Goal: Find specific page/section: Find specific page/section

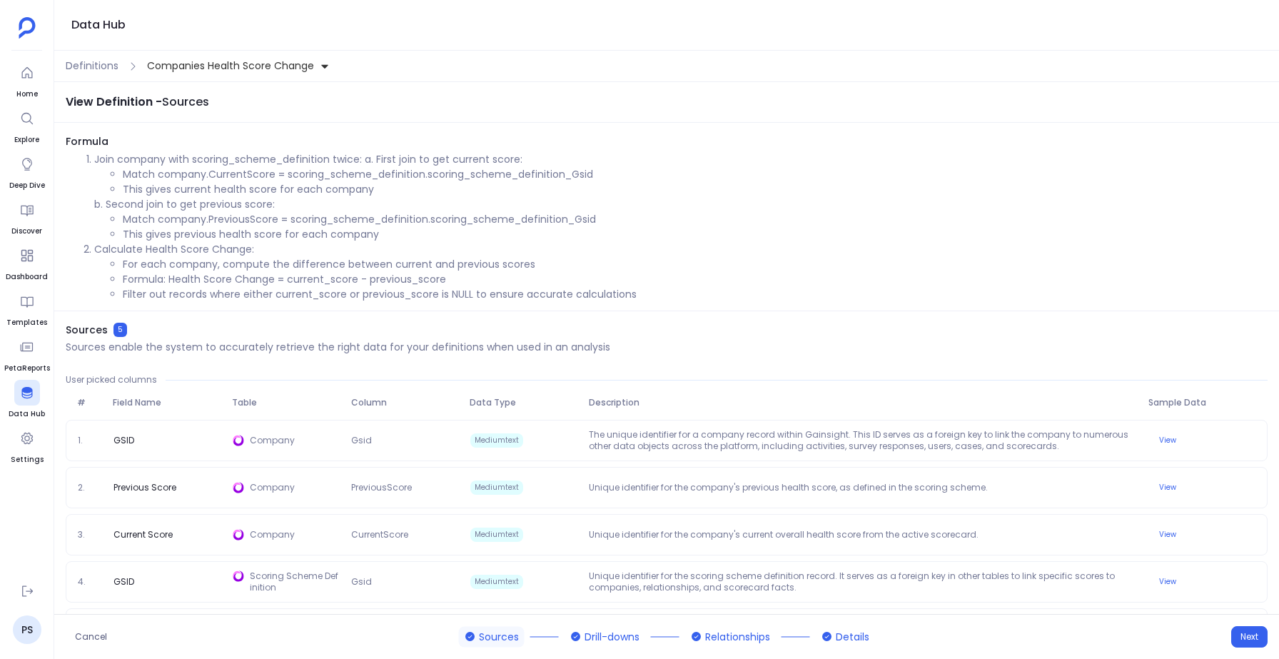
scroll to position [47, 0]
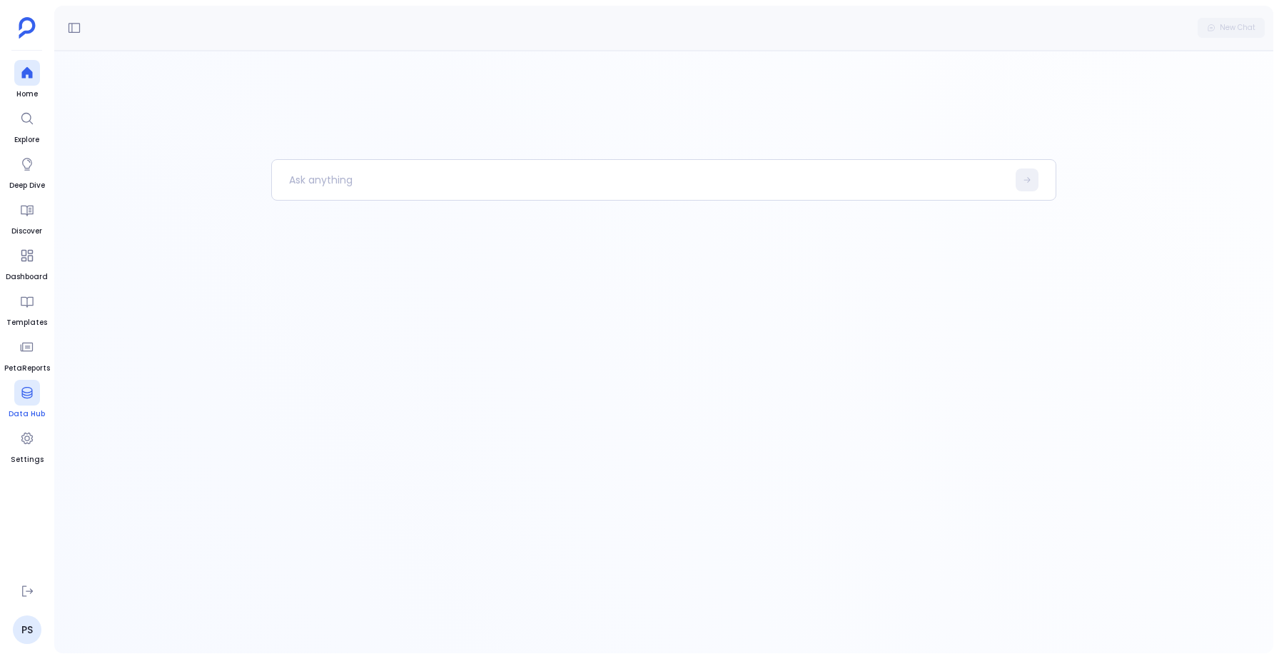
click at [22, 409] on span "Data Hub" at bounding box center [27, 413] width 36 height 11
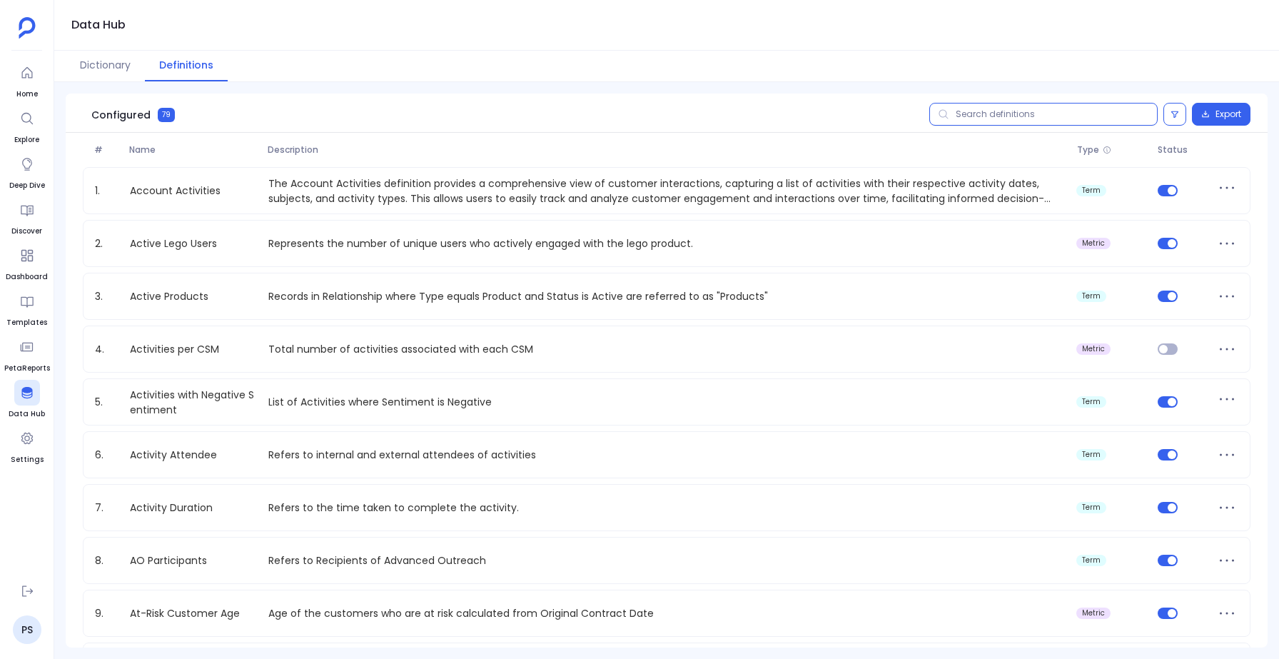
click at [1011, 118] on input "text" at bounding box center [1043, 114] width 228 height 23
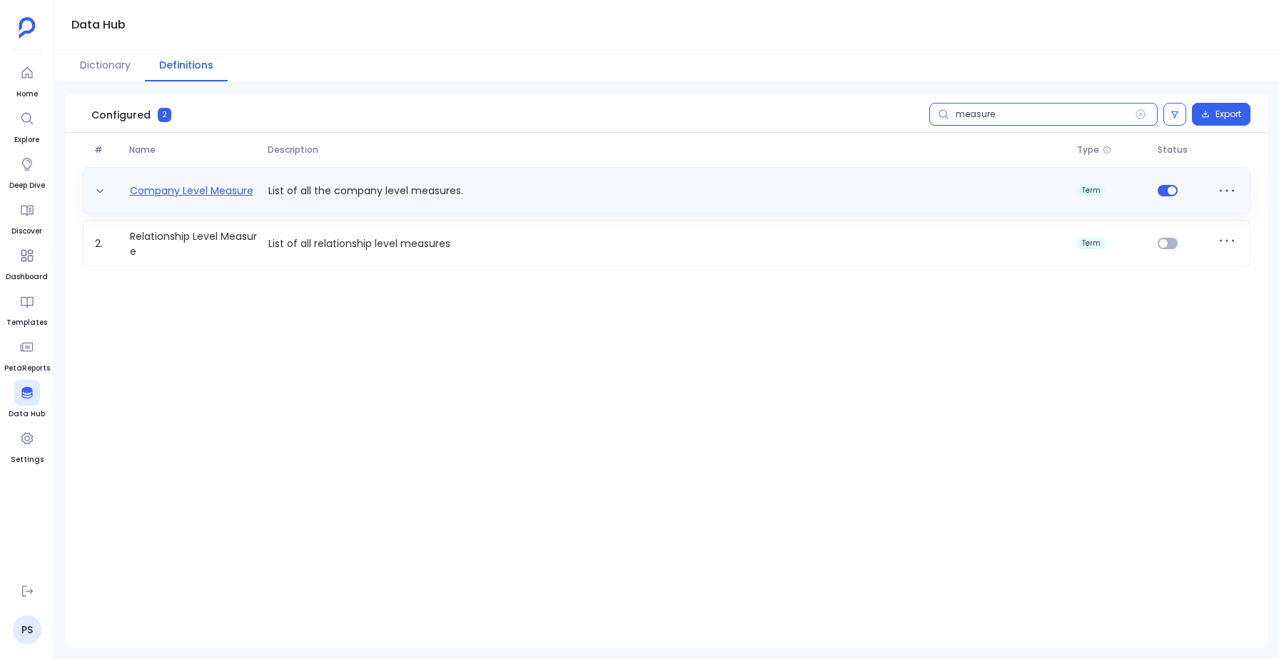
type input "measure"
click at [234, 189] on link "Company Level Measure" at bounding box center [191, 190] width 135 height 15
